Goal: Task Accomplishment & Management: Use online tool/utility

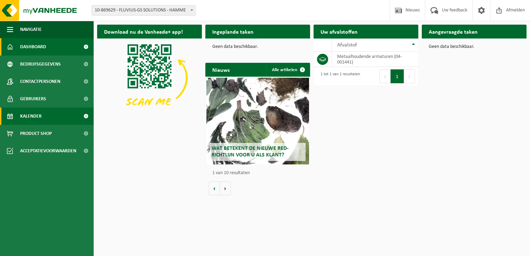
click at [47, 117] on link "Kalender" at bounding box center [47, 116] width 94 height 17
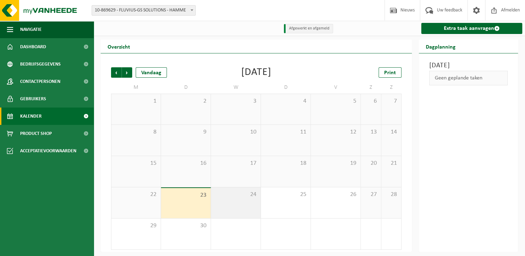
click at [254, 195] on span "24" at bounding box center [236, 195] width 43 height 8
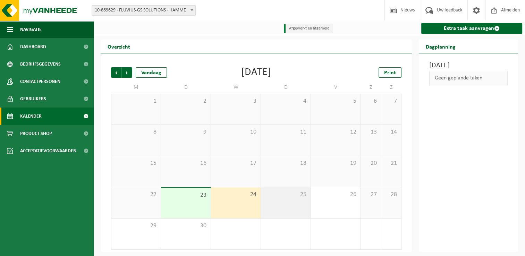
click at [283, 199] on div "25" at bounding box center [286, 202] width 50 height 31
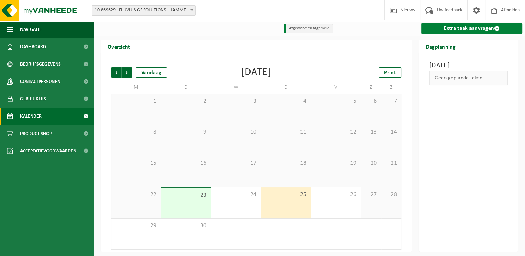
click at [466, 28] on link "Extra taak aanvragen" at bounding box center [471, 28] width 101 height 11
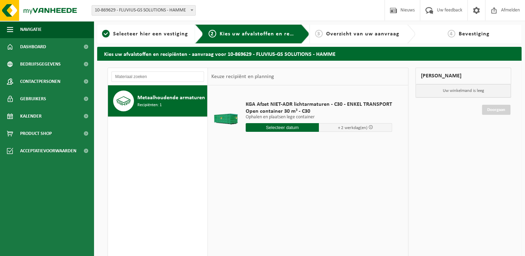
click at [307, 127] on input "text" at bounding box center [282, 127] width 73 height 9
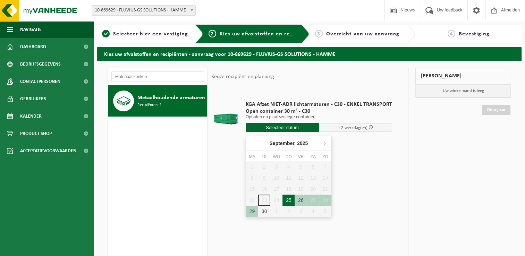
click at [289, 200] on div "25" at bounding box center [289, 200] width 12 height 11
type input "Van 2025-09-25"
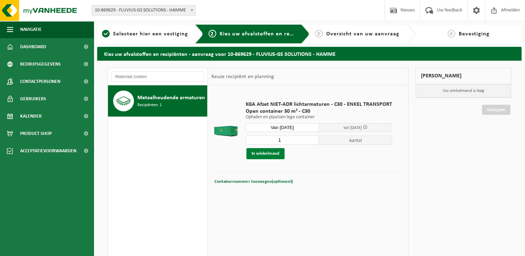
click at [269, 153] on button "In winkelmand" at bounding box center [265, 153] width 38 height 11
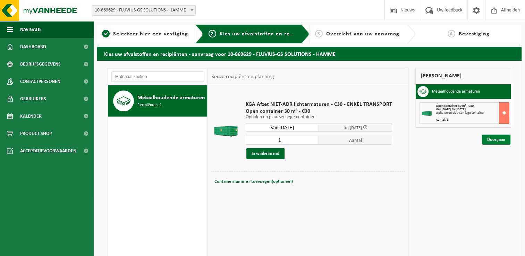
click at [504, 138] on link "Doorgaan" at bounding box center [496, 140] width 28 height 10
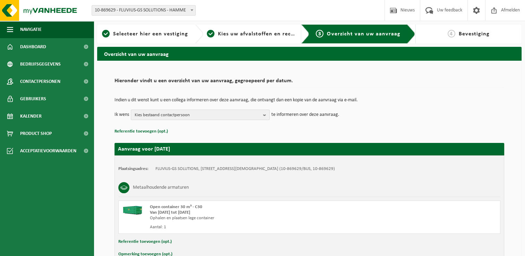
click at [265, 115] on b "button" at bounding box center [266, 115] width 6 height 10
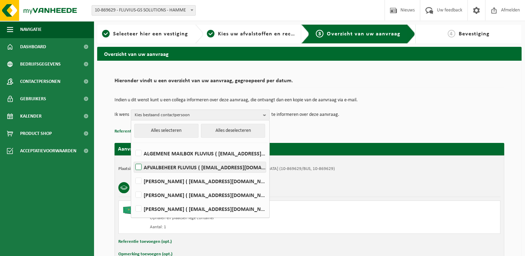
click at [140, 169] on label "AFVALBEHEER FLUVIUS ( fluvius-logistiek-afvalbeheer@fluvius.be )" at bounding box center [200, 167] width 132 height 10
click at [133, 159] on input "AFVALBEHEER FLUVIUS ( fluvius-logistiek-afvalbeheer@fluvius.be )" at bounding box center [133, 158] width 0 height 0
checkbox input "true"
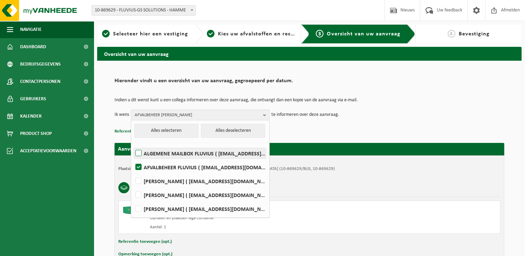
click at [137, 156] on label "ALGEMENE MAILBOX FLUVIUS ( fluvius-logistiek-afvalbeheer@fluvius.be )" at bounding box center [200, 153] width 132 height 10
click at [133, 145] on input "ALGEMENE MAILBOX FLUVIUS ( fluvius-logistiek-afvalbeheer@fluvius.be )" at bounding box center [133, 144] width 0 height 0
checkbox input "true"
click at [507, 195] on div "Hieronder vindt u een overzicht van uw aanvraag, gegroepeerd per datum. Indien …" at bounding box center [310, 169] width 404 height 202
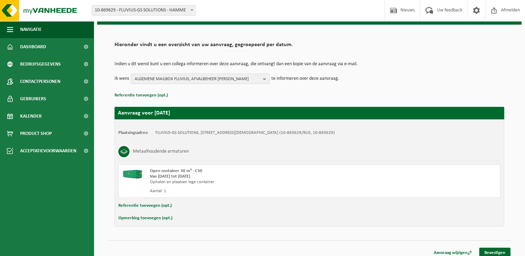
scroll to position [41, 0]
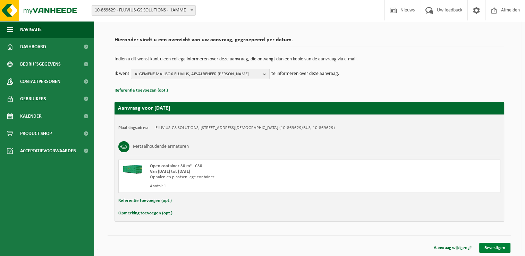
click at [493, 246] on link "Bevestigen" at bounding box center [494, 248] width 31 height 10
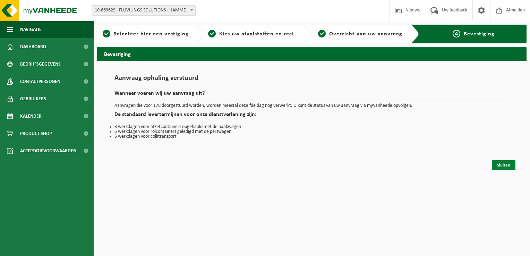
click at [500, 166] on link "Sluiten" at bounding box center [504, 165] width 24 height 10
